Goal: Answer question/provide support

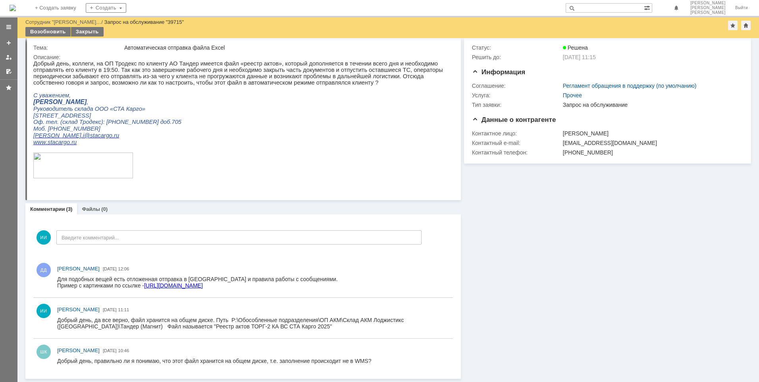
scroll to position [18, 0]
click at [203, 288] on link "[URL][DOMAIN_NAME]" at bounding box center [173, 285] width 59 height 6
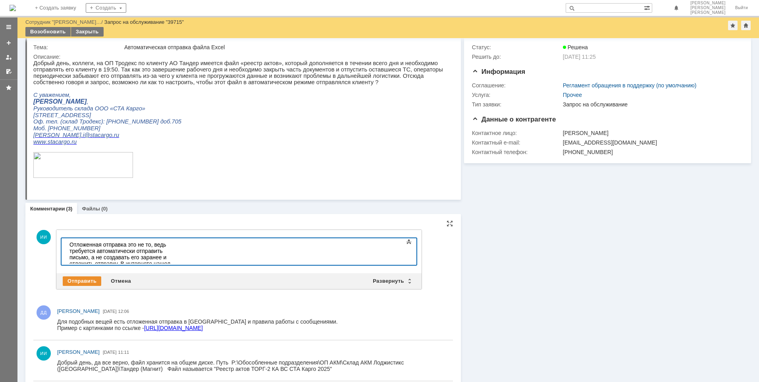
drag, startPoint x: 307, startPoint y: 260, endPoint x: 56, endPoint y: 261, distance: 251.3
click at [66, 261] on html "​Отложенная отправка это не то, ведь требуется автоматически отправить письмо, …" at bounding box center [125, 270] width 119 height 64
click at [149, 256] on div "​Отложенная отправка это не то, ведь требуется автоматически отправить письмо, …" at bounding box center [125, 263] width 113 height 44
click at [155, 258] on div "​Отложенная отправка это не то, ведь требуется автоматически отправить письмо, …" at bounding box center [125, 263] width 113 height 44
drag, startPoint x: 153, startPoint y: 255, endPoint x: 156, endPoint y: 249, distance: 6.7
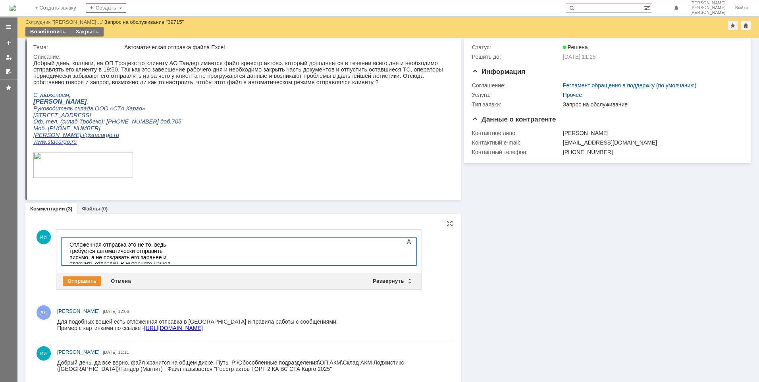
click at [156, 249] on div "​Отложенная отправка это не то, ведь требуется автоматически отправить письмо, …" at bounding box center [125, 263] width 113 height 44
click at [157, 249] on div "​Отложенная отправка это не то, ведь требуется автоматически отправить письмо, …" at bounding box center [125, 263] width 113 height 44
click at [150, 260] on body "Отложенная отправка это не то, ведь требуется автоматически отправить письмо, а…" at bounding box center [125, 263] width 119 height 51
drag, startPoint x: 200, startPoint y: 258, endPoint x: 142, endPoint y: 257, distance: 58.0
click at [142, 257] on div "Отложенная отправка это не то, ведь требуется автоматически отправить письмо, а…" at bounding box center [125, 266] width 113 height 51
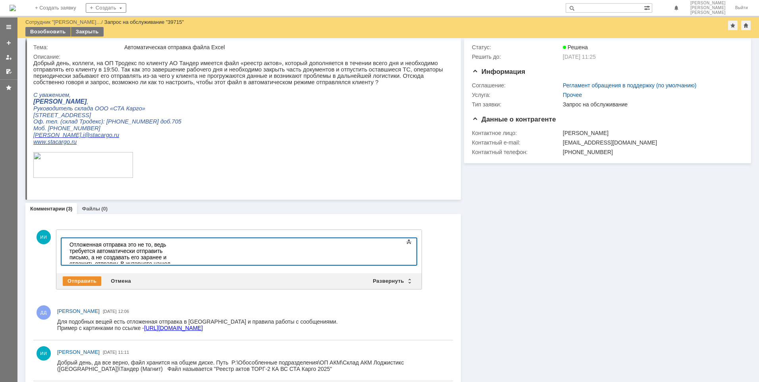
drag, startPoint x: 154, startPoint y: 249, endPoint x: 164, endPoint y: 250, distance: 10.4
click at [164, 250] on div "Отложенная отправка это не то, ведь требуется автоматически отправить письмо, а…" at bounding box center [125, 263] width 113 height 44
copy div "ую"
click at [154, 256] on div "Отложенная отправка это не то, ведь требуется автоматически отправить письмо, а…" at bounding box center [125, 263] width 113 height 44
drag, startPoint x: 153, startPoint y: 259, endPoint x: 145, endPoint y: 258, distance: 8.0
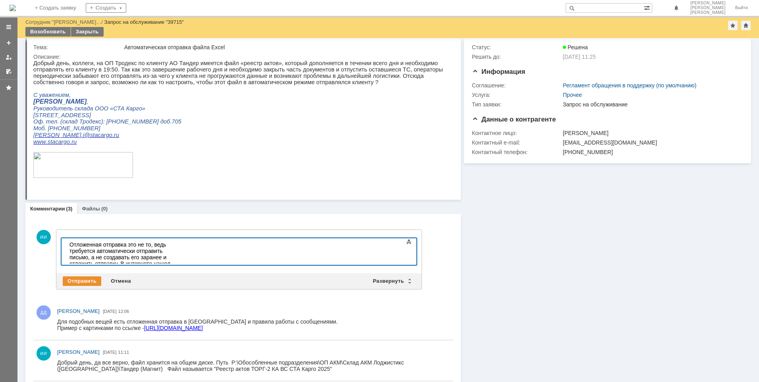
click at [145, 258] on div "Отложенная отправка это не то, ведь требуется автоматически отправить письмо, а…" at bounding box center [125, 263] width 113 height 44
click at [409, 242] on span at bounding box center [409, 242] width 10 height 10
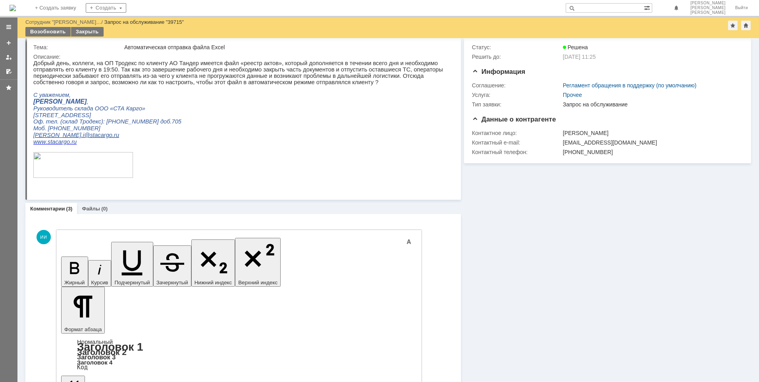
drag, startPoint x: 70, startPoint y: 2393, endPoint x: 96, endPoint y: 2387, distance: 27.3
drag, startPoint x: 161, startPoint y: 2402, endPoint x: 105, endPoint y: 2407, distance: 56.2
